Goal: Information Seeking & Learning: Learn about a topic

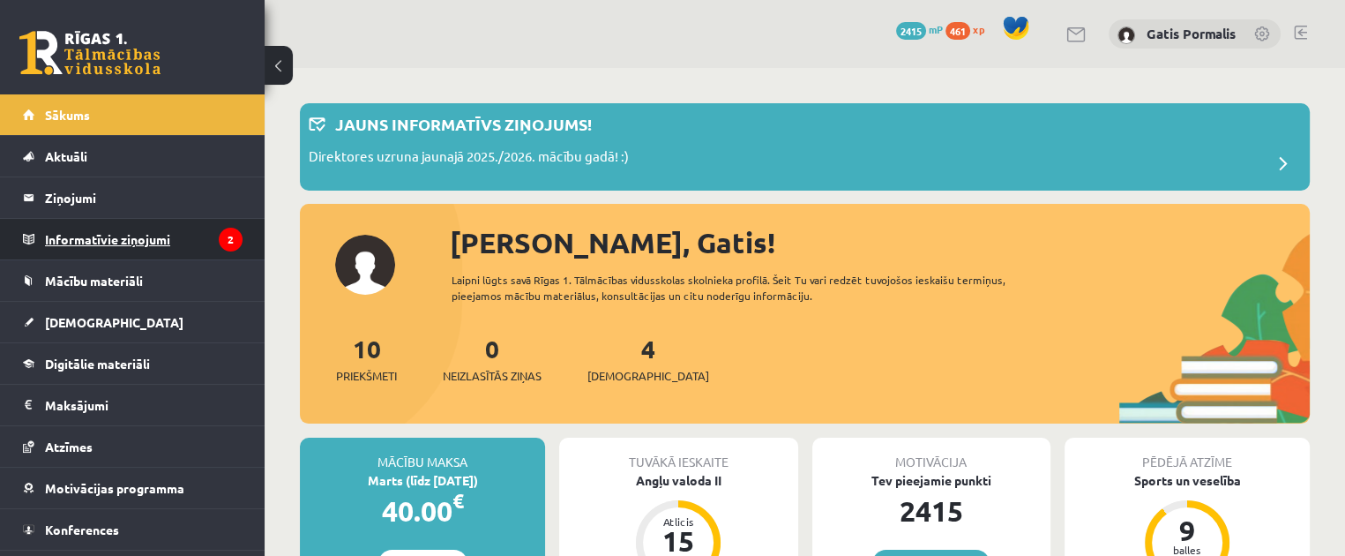
click at [101, 238] on legend "Informatīvie ziņojumi 2" at bounding box center [144, 239] width 198 height 41
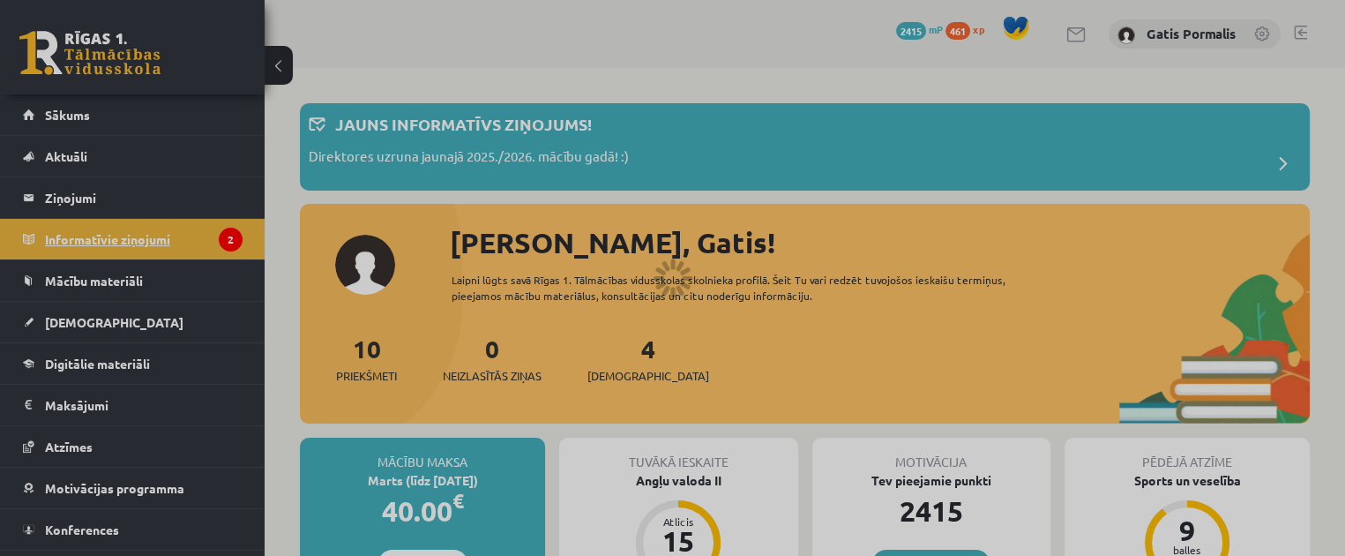
click at [101, 238] on div at bounding box center [672, 278] width 1345 height 556
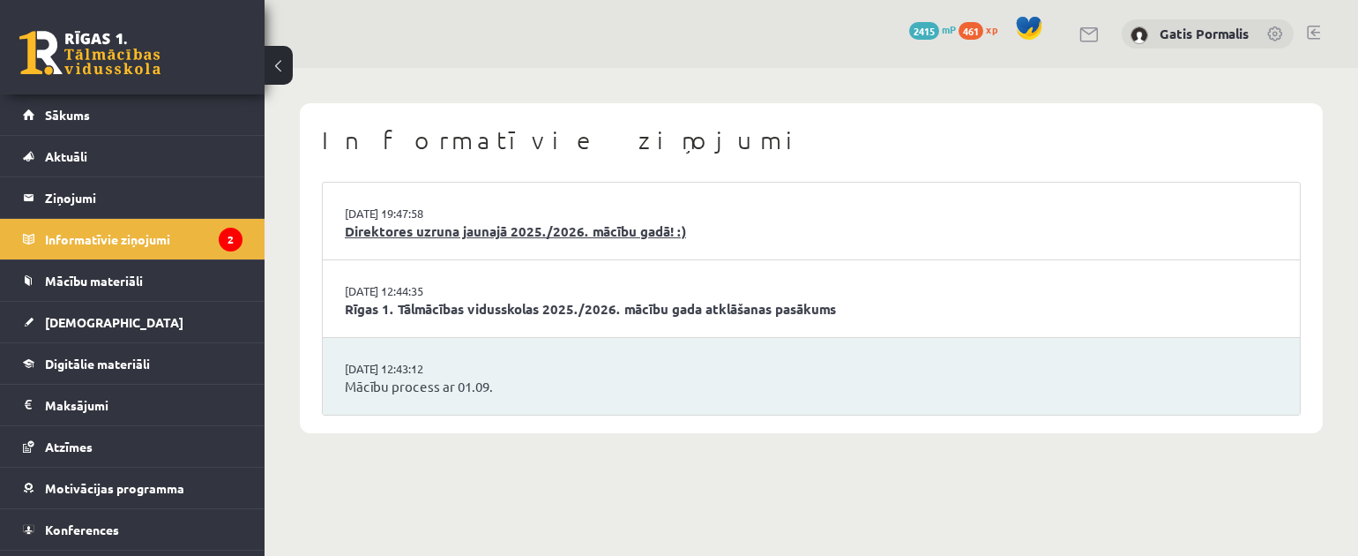
click at [448, 233] on link "Direktores uzruna jaunajā 2025./2026. mācību gadā! :)" at bounding box center [811, 231] width 933 height 20
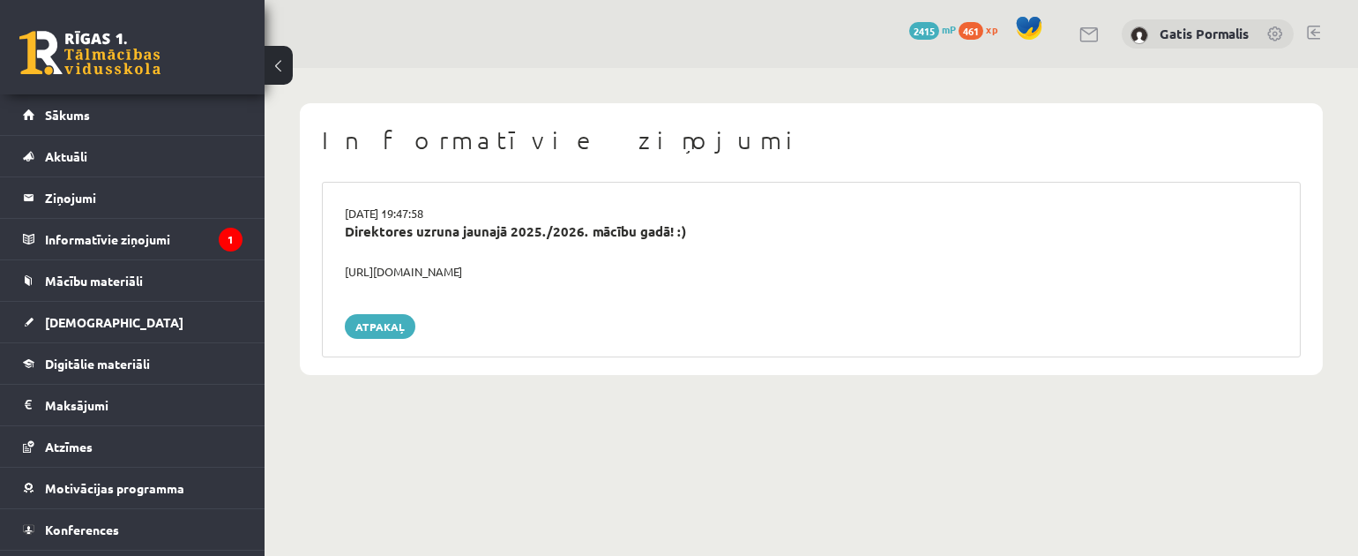
click at [427, 272] on div "https://youtube.com/shorts/lM8RsWyzCn4" at bounding box center [812, 272] width 960 height 18
click at [445, 271] on div "https://youtube.com/shorts/lM8RsWyzCn4" at bounding box center [812, 272] width 960 height 18
click at [385, 331] on link "Atpakaļ" at bounding box center [380, 326] width 71 height 25
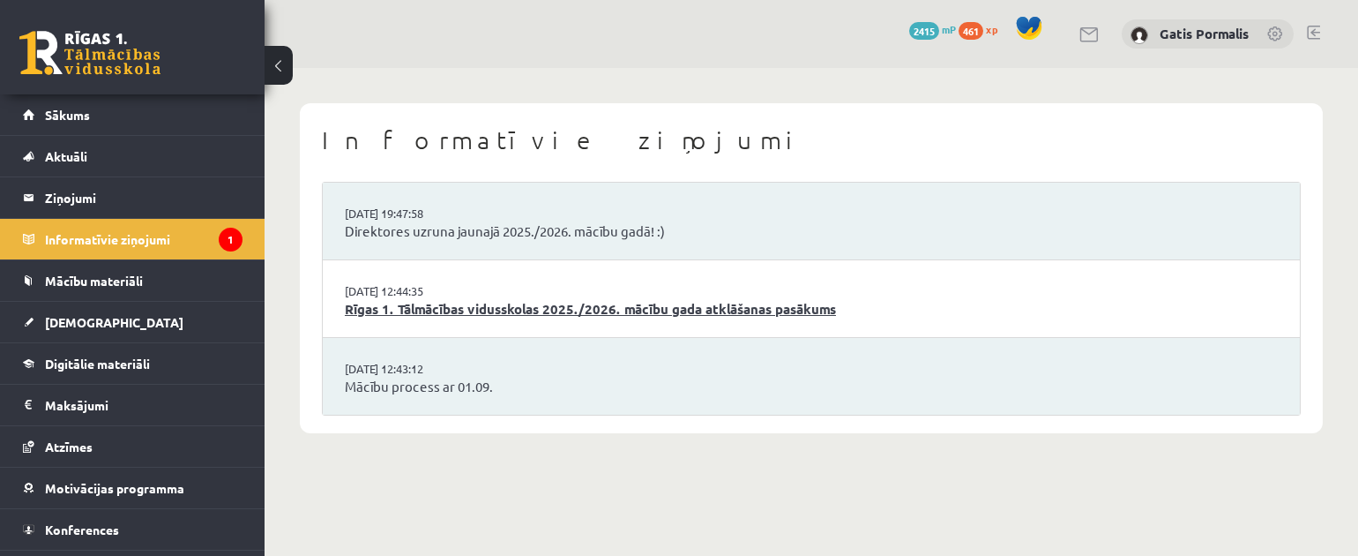
click at [498, 303] on link "Rīgas 1. Tālmācības vidusskolas 2025./2026. mācību gada atklāšanas pasākums" at bounding box center [811, 309] width 933 height 20
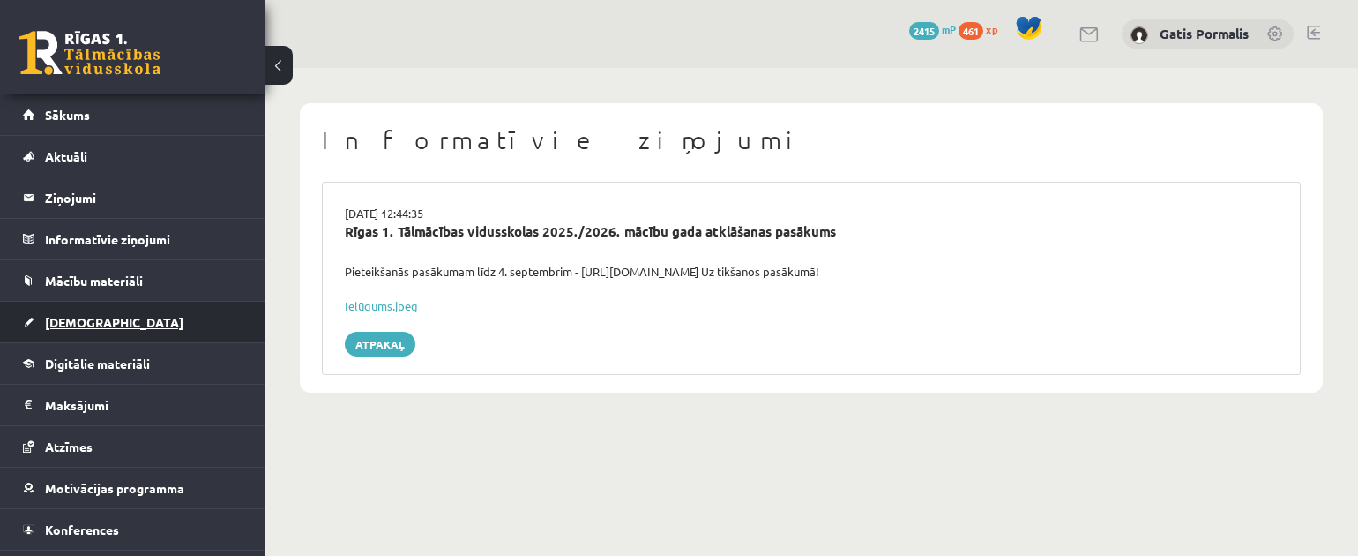
click at [79, 320] on span "[DEMOGRAPHIC_DATA]" at bounding box center [114, 322] width 138 height 16
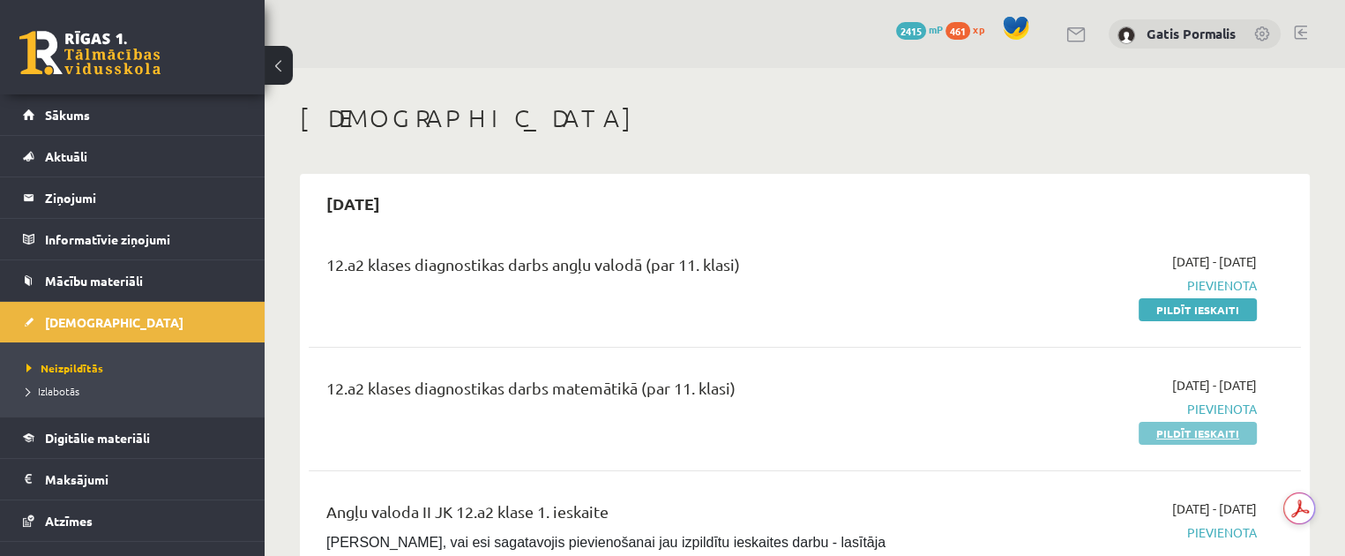
click at [1164, 435] on link "Pildīt ieskaiti" at bounding box center [1198, 433] width 118 height 23
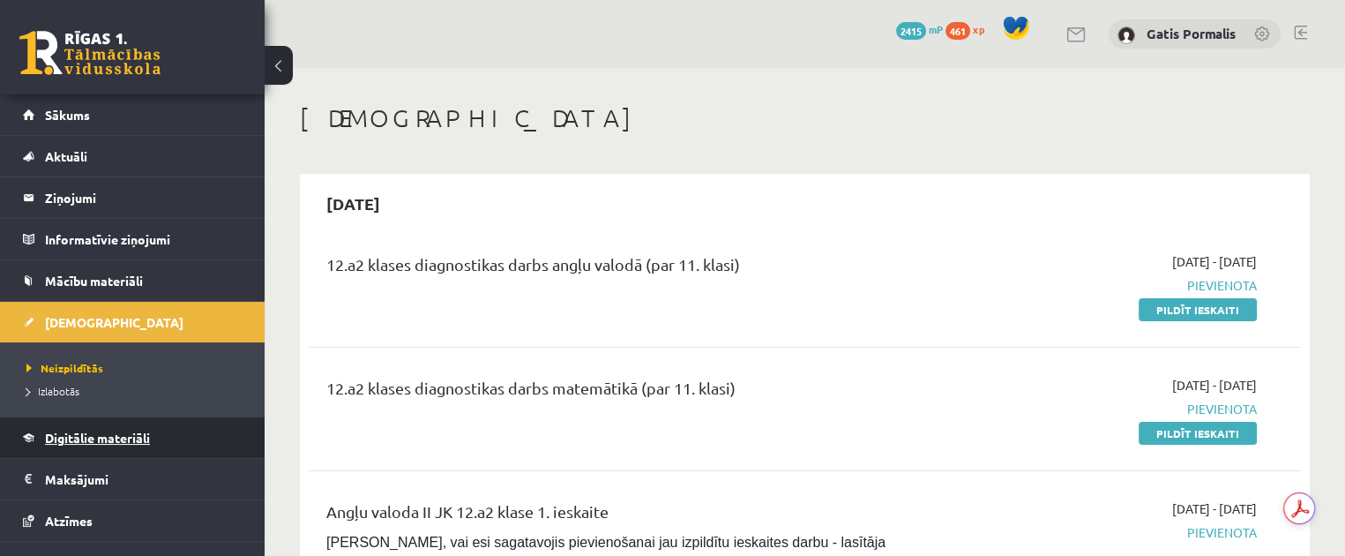
click at [120, 440] on span "Digitālie materiāli" at bounding box center [97, 438] width 105 height 16
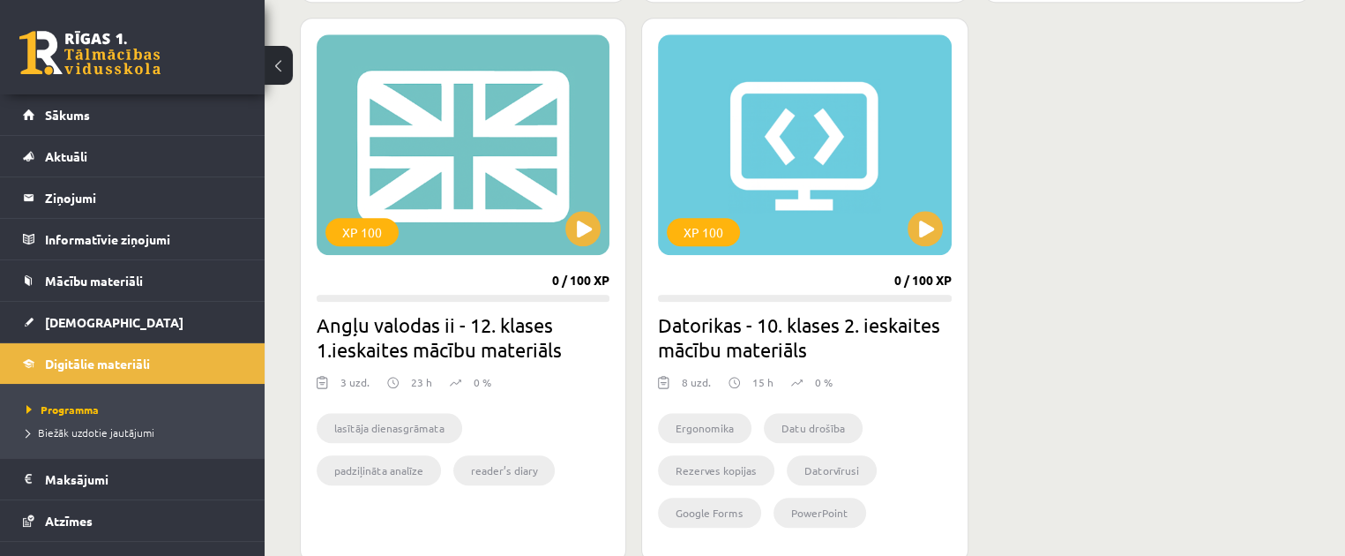
scroll to position [1599, 0]
